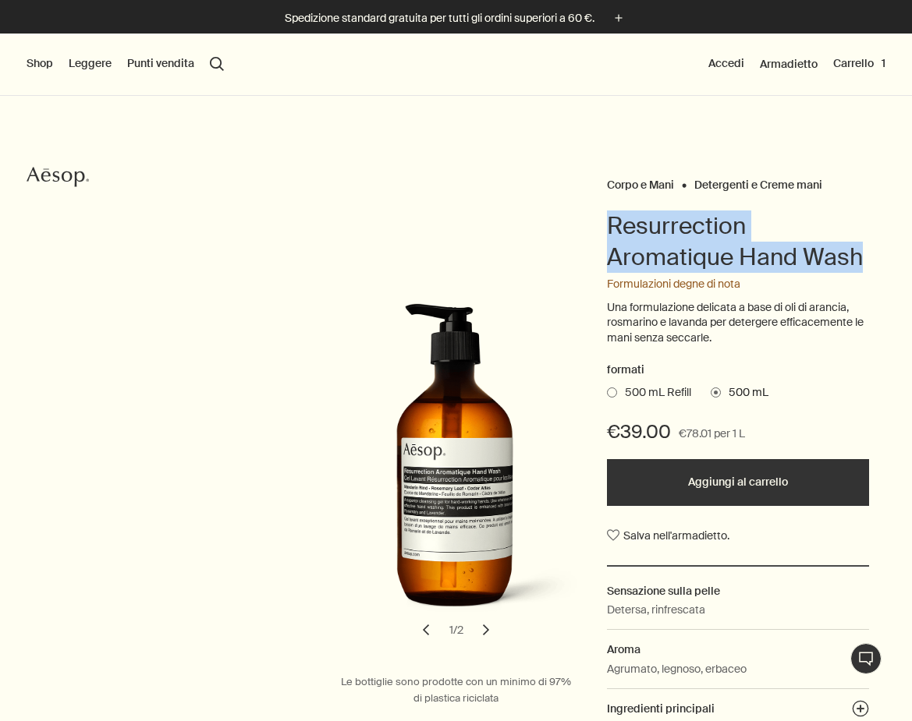
drag, startPoint x: 608, startPoint y: 221, endPoint x: 880, endPoint y: 258, distance: 273.9
click at [880, 258] on div "Corpo e Mani Detergenti e Creme mani Resurrection Aromatique Hand Wash Formulaz…" at bounding box center [456, 467] width 912 height 743
copy h1 "Resurrection Aromatique Hand Wash"
click at [34, 58] on button "Shop" at bounding box center [40, 64] width 27 height 16
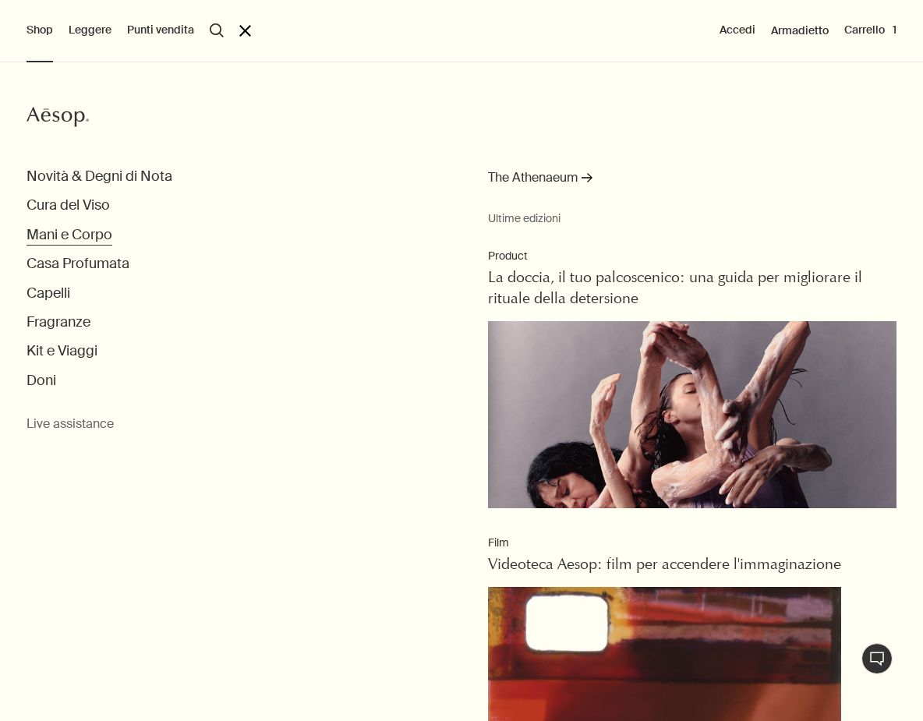
click at [106, 236] on button "Mani e Corpo" at bounding box center [70, 235] width 86 height 18
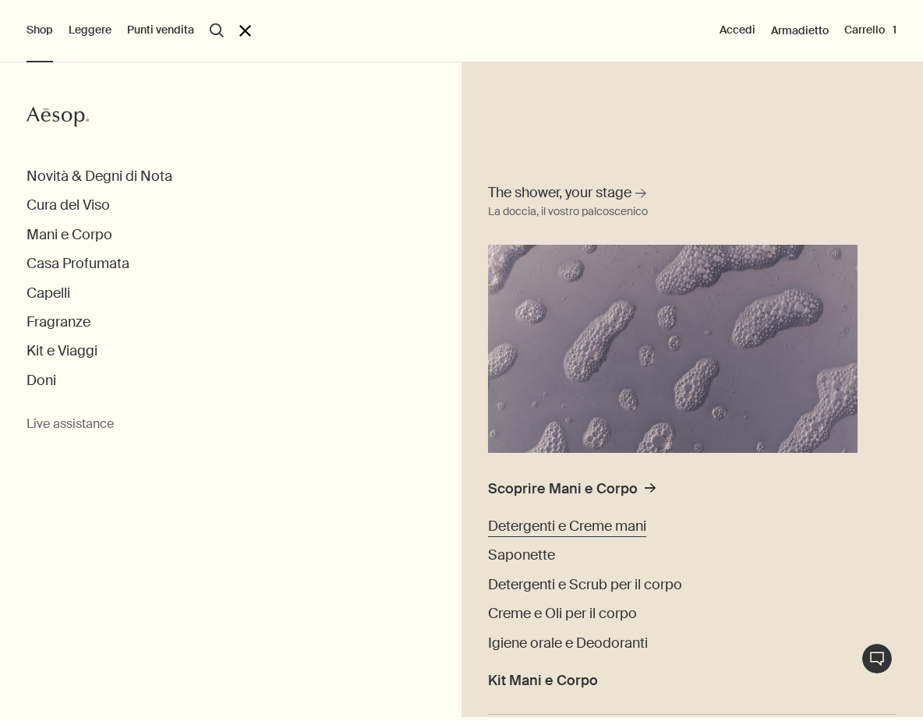
click at [547, 517] on span "Detergenti e Creme mani" at bounding box center [567, 526] width 158 height 19
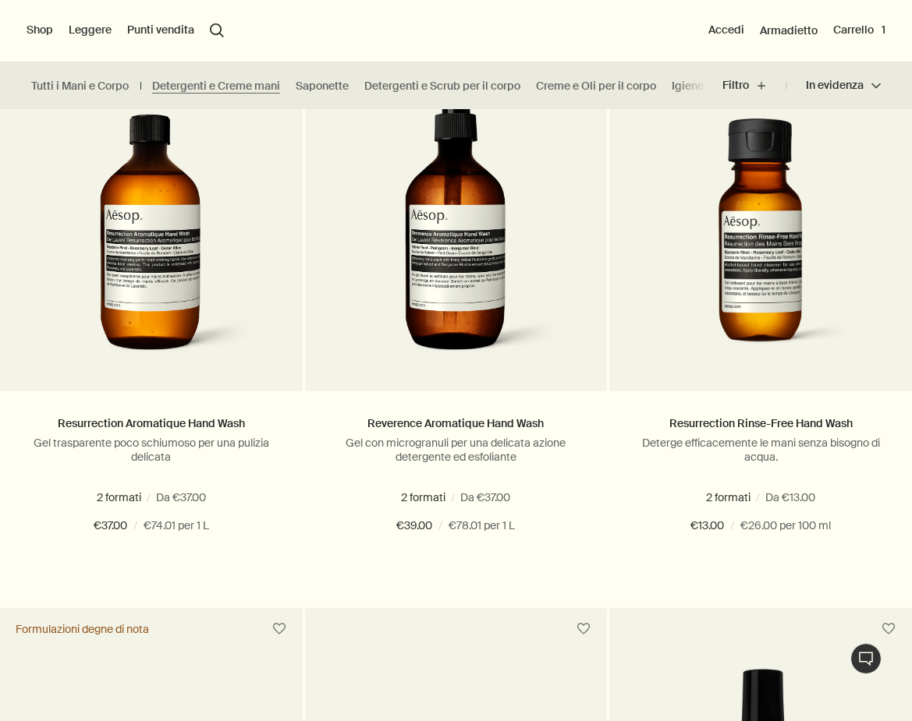
scroll to position [965, 0]
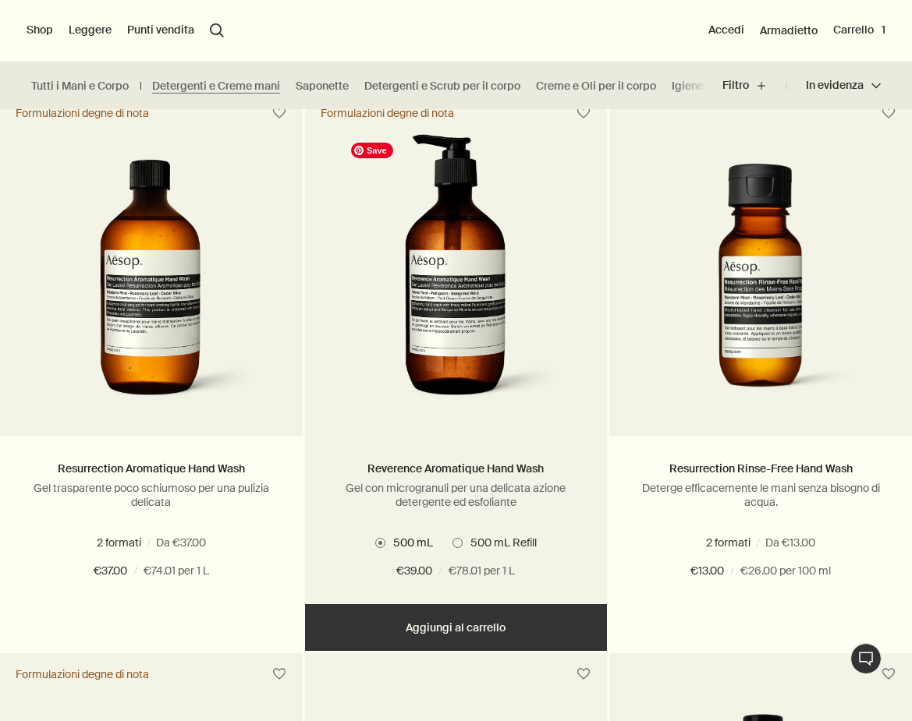
click at [465, 351] on img at bounding box center [455, 273] width 225 height 279
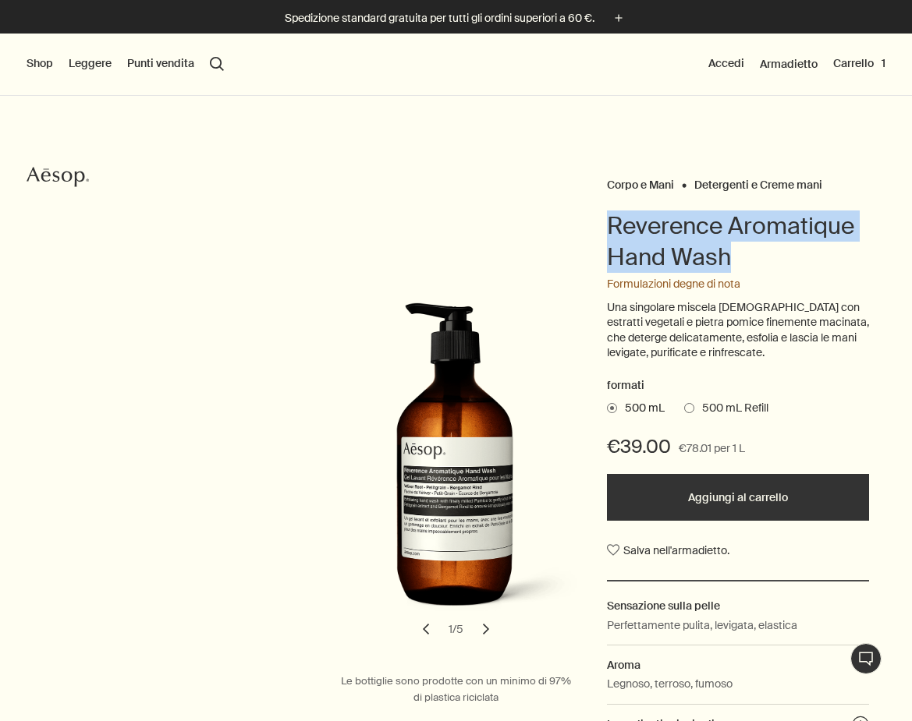
drag, startPoint x: 740, startPoint y: 246, endPoint x: 604, endPoint y: 217, distance: 138.7
click at [604, 217] on div "Corpo e Mani Detergenti e Creme mani Reverence Aromatique Hand Wash Formulazion…" at bounding box center [455, 474] width 787 height 601
copy h1 "Reverence Aromatique Hand Wash"
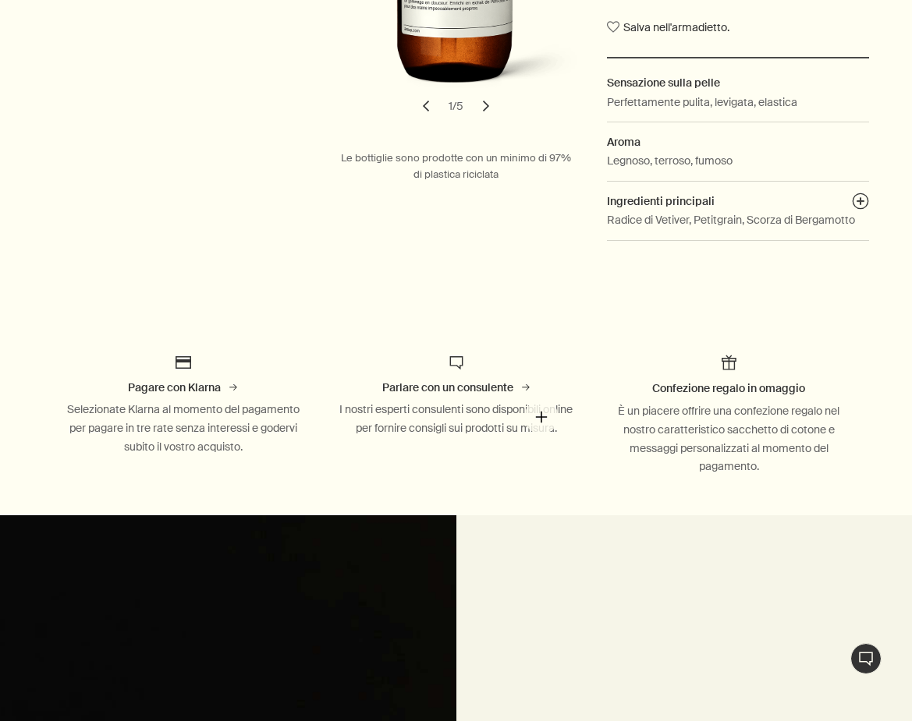
scroll to position [525, 0]
